Goal: Transaction & Acquisition: Book appointment/travel/reservation

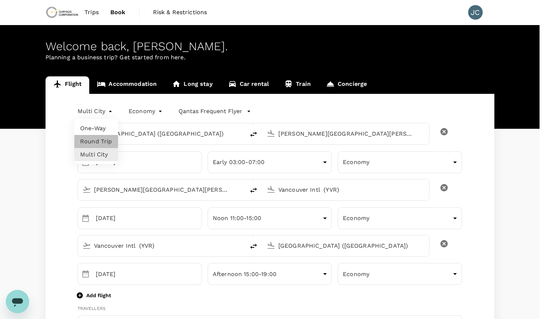
click at [95, 144] on li "Round Trip" at bounding box center [96, 141] width 44 height 13
type input "roundtrip"
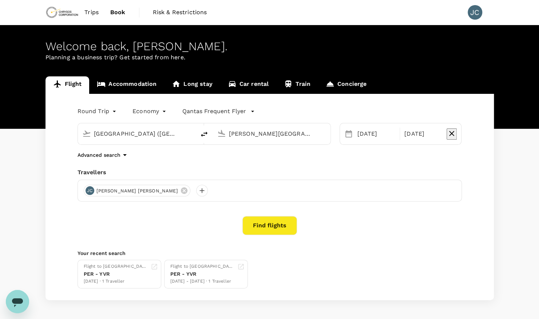
click at [149, 137] on input "[GEOGRAPHIC_DATA] ([GEOGRAPHIC_DATA])" at bounding box center [137, 133] width 86 height 11
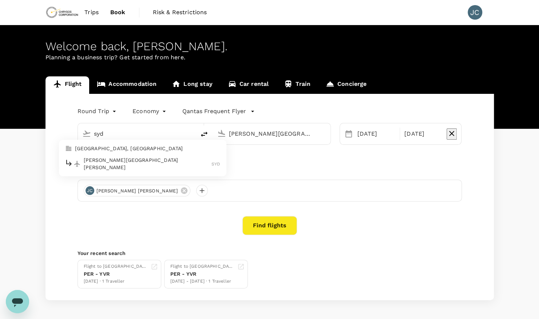
click at [126, 158] on div "[PERSON_NAME][GEOGRAPHIC_DATA][PERSON_NAME] SYD" at bounding box center [143, 164] width 156 height 15
type input "[PERSON_NAME][GEOGRAPHIC_DATA][PERSON_NAME] (SYD)"
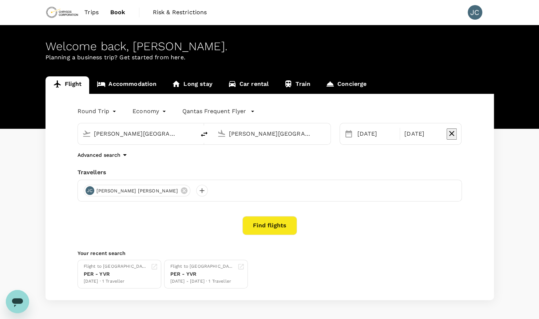
scroll to position [0, 23]
click at [258, 134] on input "[PERSON_NAME][GEOGRAPHIC_DATA][PERSON_NAME] (SYD)" at bounding box center [272, 133] width 86 height 11
click at [245, 159] on p "Vancouver Intl" at bounding box center [283, 162] width 128 height 7
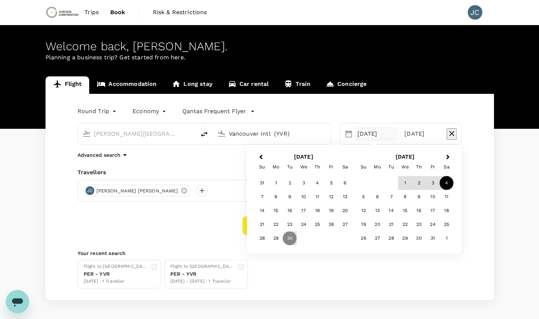
type input "Vancouver Intl (YVR)"
click at [446, 184] on div "4" at bounding box center [447, 183] width 14 height 14
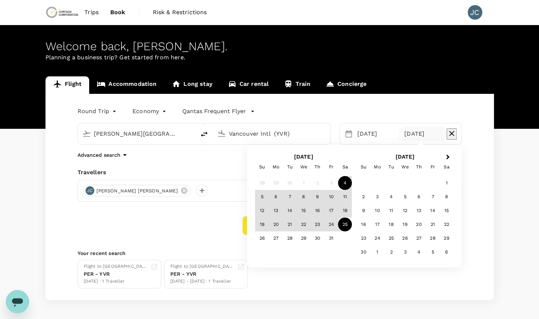
click at [344, 225] on div "25" at bounding box center [345, 225] width 14 height 14
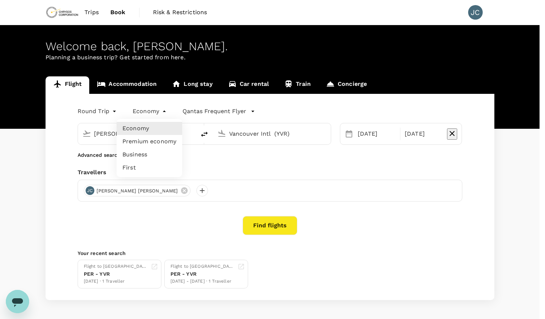
click at [162, 111] on body "Trips Book Risk & Restrictions JC Welcome back , [PERSON_NAME] . Planning a bus…" at bounding box center [272, 173] width 545 height 346
click at [158, 140] on li "Premium economy" at bounding box center [149, 141] width 66 height 13
type input "premium-economy"
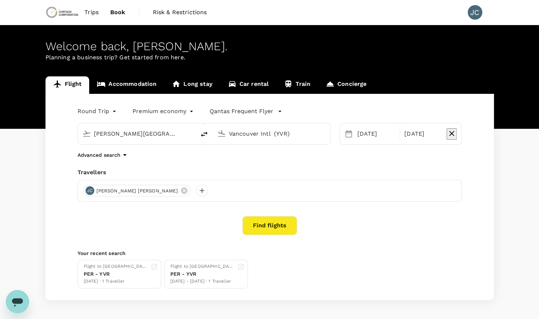
click at [256, 228] on button "Find flights" at bounding box center [269, 225] width 55 height 19
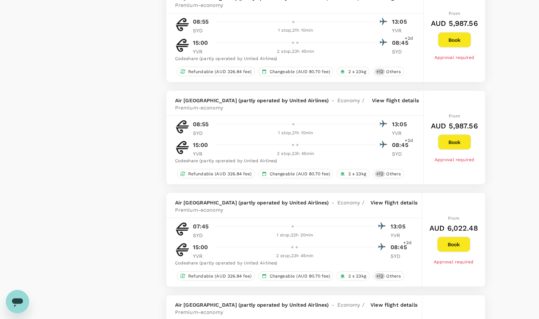
type input "2220"
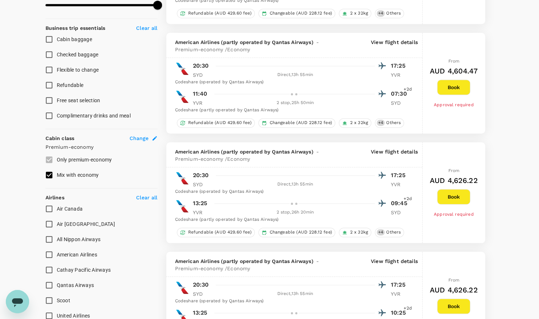
scroll to position [430, 0]
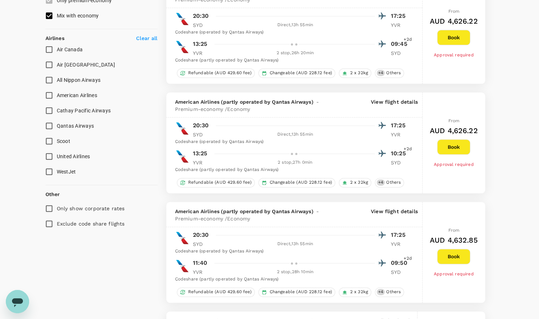
click at [72, 122] on span "Qantas Airways" at bounding box center [75, 126] width 37 height 9
click at [57, 121] on input "Qantas Airways" at bounding box center [48, 125] width 15 height 15
checkbox input "true"
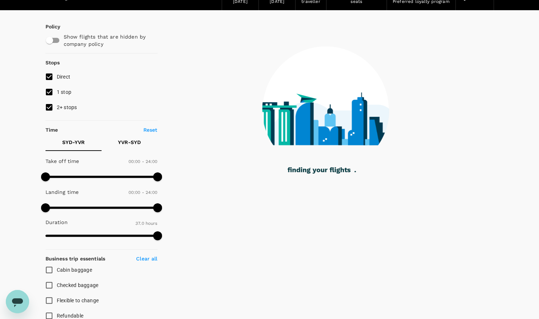
scroll to position [0, 0]
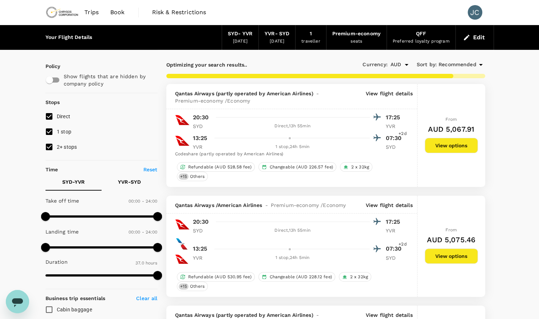
click at [455, 144] on button "View options" at bounding box center [451, 145] width 53 height 15
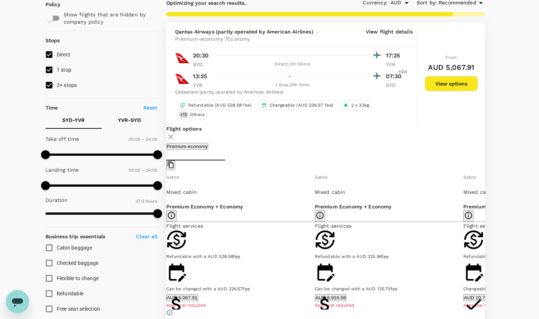
scroll to position [84, 0]
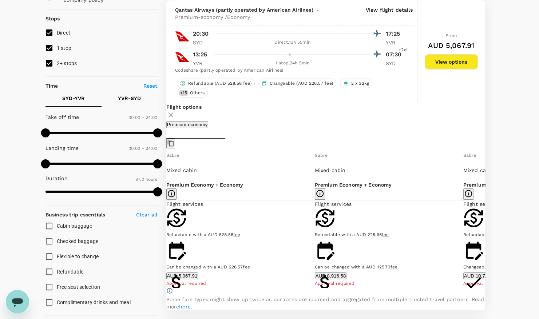
click at [487, 216] on icon at bounding box center [490, 219] width 7 height 7
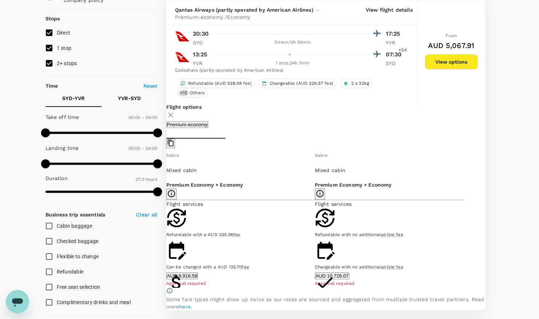
click at [168, 215] on div "Flight options Premium-economy Sabre Mixed cabin Premium Economy + Economy Flig…" at bounding box center [325, 206] width 319 height 207
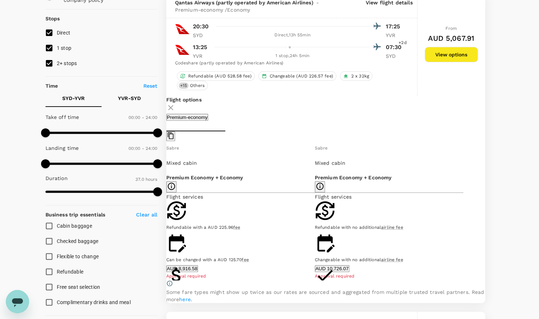
click at [165, 209] on icon at bounding box center [160, 212] width 7 height 7
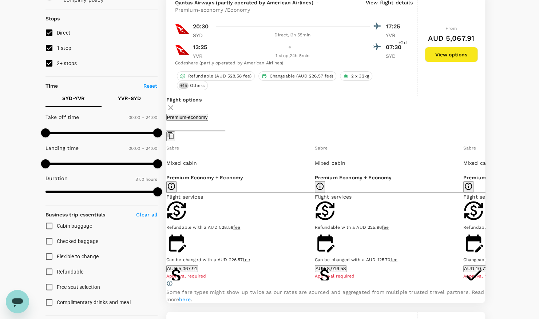
click at [165, 209] on icon at bounding box center [160, 212] width 7 height 7
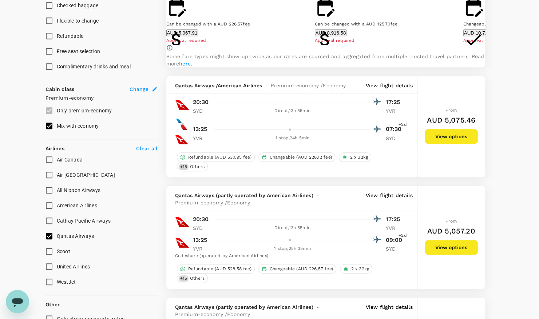
scroll to position [327, 0]
